Goal: Transaction & Acquisition: Book appointment/travel/reservation

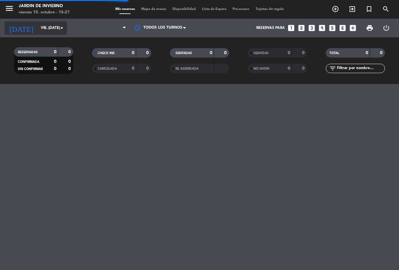
click at [61, 28] on icon "arrow_drop_down" at bounding box center [61, 27] width 7 height 7
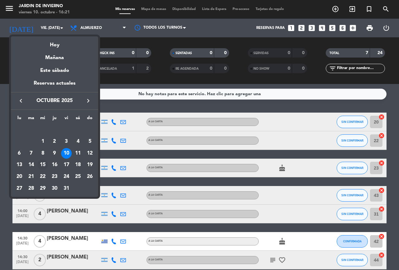
click at [42, 166] on div "15" at bounding box center [42, 165] width 11 height 11
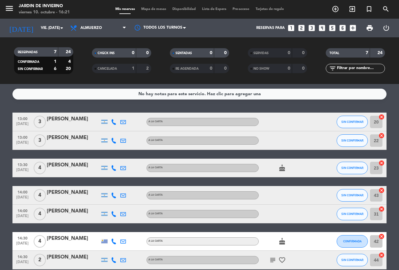
type input "mié. [DATE]"
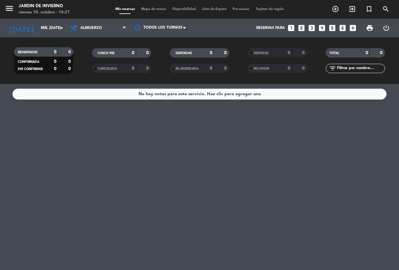
click at [322, 27] on icon "looks_4" at bounding box center [322, 28] width 8 height 8
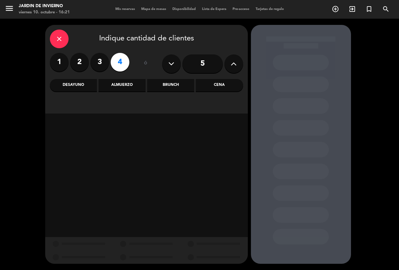
click at [135, 89] on div "Almuerzo" at bounding box center [121, 85] width 47 height 12
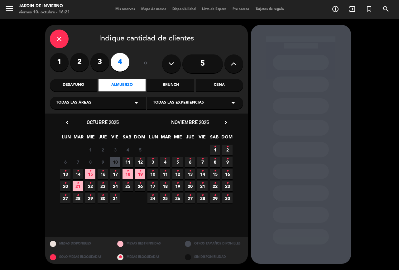
click at [92, 173] on span "15 •" at bounding box center [90, 174] width 10 height 10
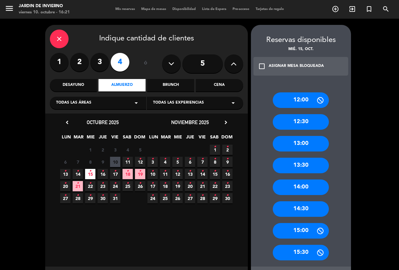
click at [301, 123] on div "12:30" at bounding box center [300, 122] width 56 height 16
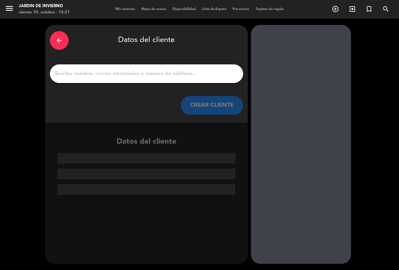
click at [51, 40] on div "arrow_back" at bounding box center [59, 40] width 19 height 19
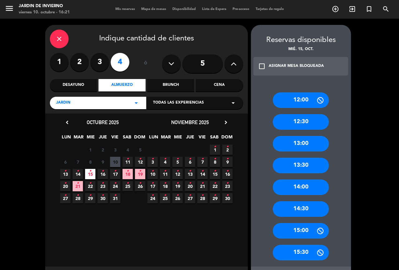
click at [305, 144] on div "13:00" at bounding box center [300, 144] width 56 height 16
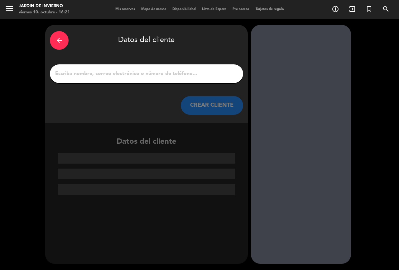
click at [168, 73] on input "1" at bounding box center [146, 73] width 184 height 9
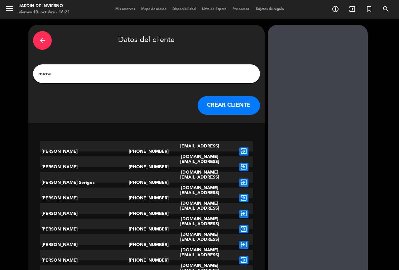
type input "mora"
click at [224, 107] on button "CREAR CLIENTE" at bounding box center [228, 105] width 62 height 19
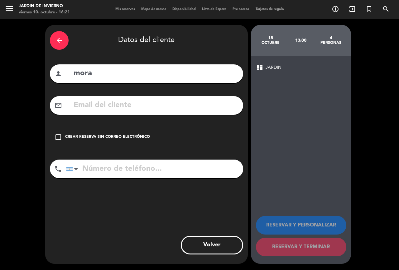
drag, startPoint x: 59, startPoint y: 138, endPoint x: 64, endPoint y: 139, distance: 5.1
click at [59, 137] on icon "check_box_outline_blank" at bounding box center [57, 137] width 7 height 7
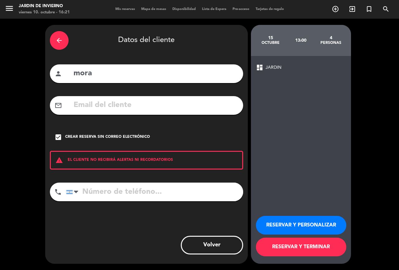
click at [99, 195] on input "tel" at bounding box center [154, 192] width 177 height 19
type input "1155052676"
click at [298, 224] on button "RESERVAR Y PERSONALIZAR" at bounding box center [301, 225] width 90 height 19
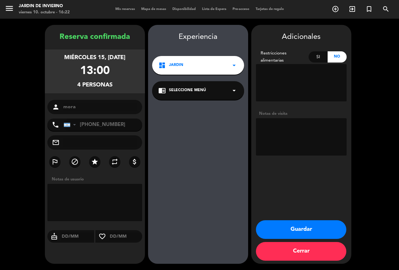
click at [278, 137] on textarea at bounding box center [301, 136] width 91 height 37
type textarea "cumpleaños 96 1 comensal"
drag, startPoint x: 292, startPoint y: 234, endPoint x: 301, endPoint y: 240, distance: 11.1
click at [292, 234] on button "Guardar" at bounding box center [301, 229] width 90 height 19
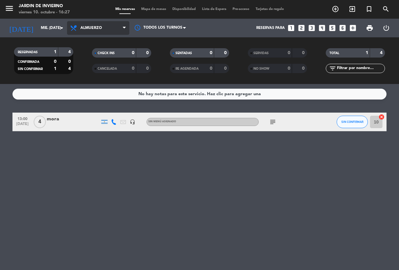
click at [120, 26] on span "Almuerzo" at bounding box center [98, 28] width 62 height 14
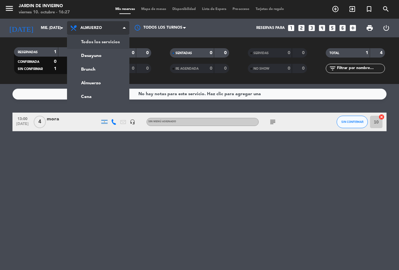
click at [119, 39] on div "menu JARDIN DE INVIERNO viernes 10. octubre - 16:27 Mis reservas Mapa de mesas …" at bounding box center [199, 42] width 399 height 84
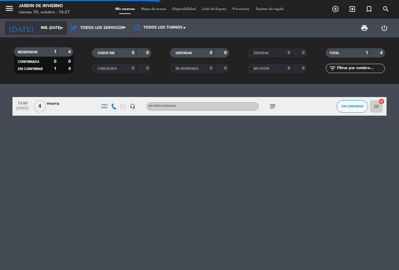
click at [59, 28] on icon "arrow_drop_down" at bounding box center [61, 27] width 7 height 7
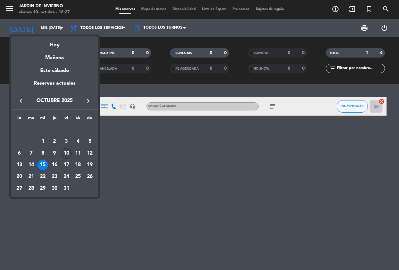
click at [65, 158] on div "10" at bounding box center [66, 153] width 11 height 11
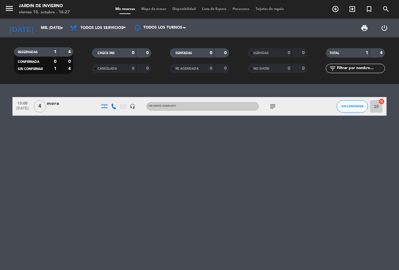
type input "vie. [DATE]"
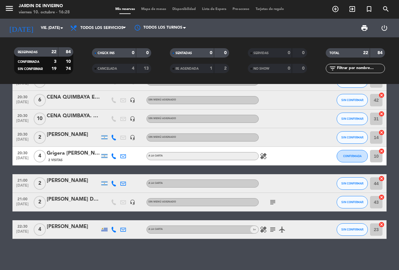
scroll to position [308, 0]
